Goal: Transaction & Acquisition: Subscribe to service/newsletter

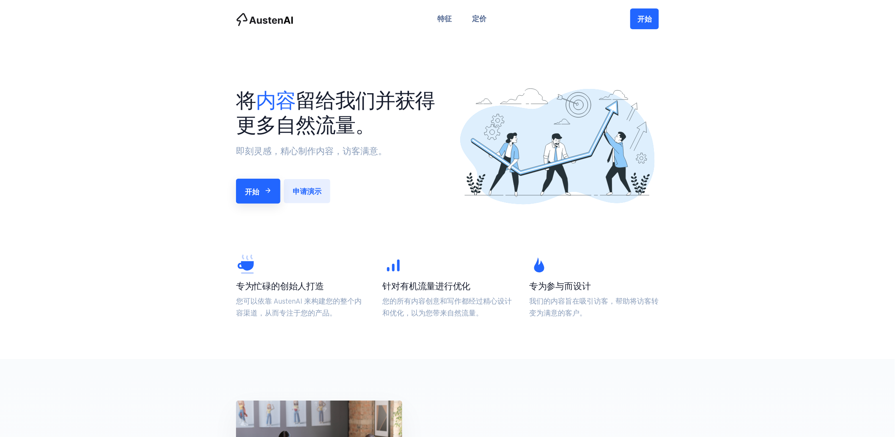
click at [748, 88] on section "将 内容 留给我们并获得更多自然流量。 即刻灵感，精心制作内容，访客满意。 开始 申请演示" at bounding box center [447, 126] width 895 height 176
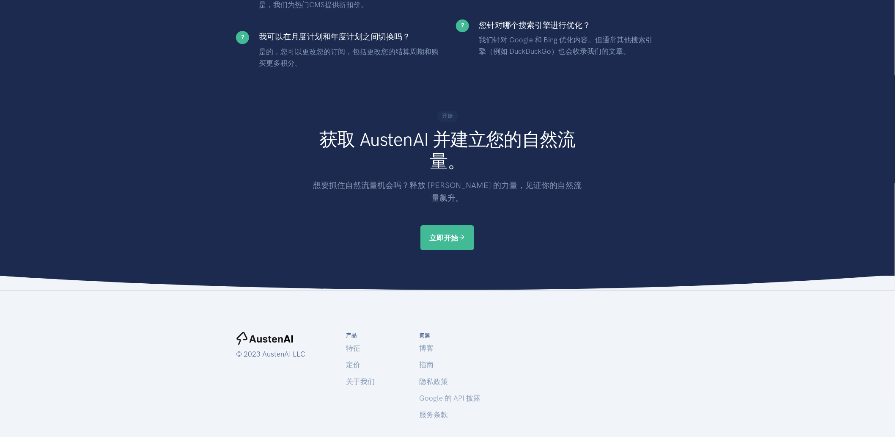
scroll to position [1339, 0]
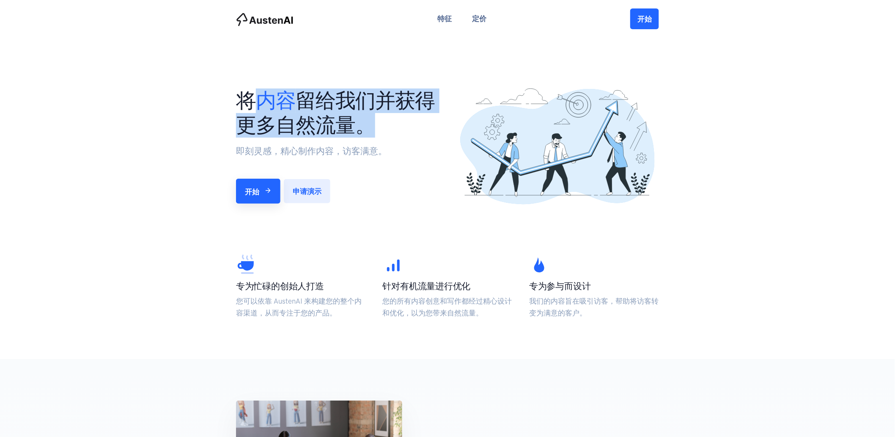
drag, startPoint x: 261, startPoint y: 91, endPoint x: 434, endPoint y: 129, distance: 176.7
click at [445, 119] on div "将 内容 留给我们并获得更多自然流量。 即刻灵感，精心制作内容，访客满意。 开始 申请演示" at bounding box center [338, 145] width 220 height 115
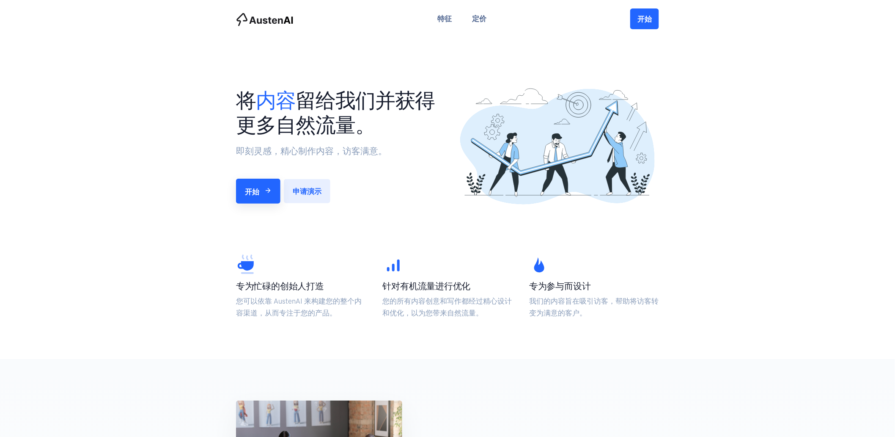
click at [410, 149] on p "即刻灵感，精心制作内容，访客满意。" at bounding box center [337, 151] width 203 height 14
click at [243, 191] on link "开始" at bounding box center [258, 189] width 44 height 25
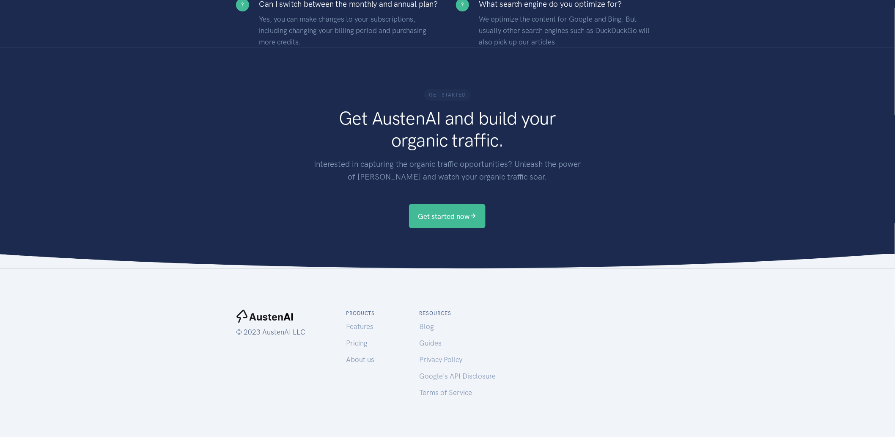
scroll to position [1397, 0]
